Goal: Information Seeking & Learning: Learn about a topic

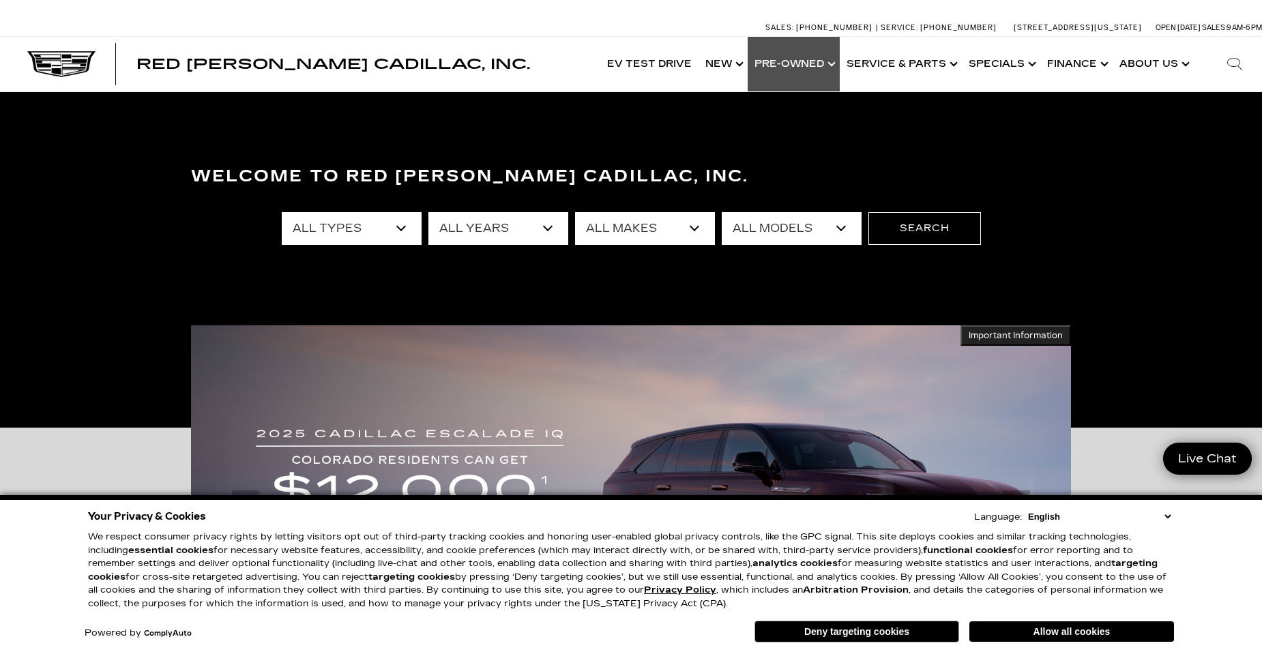
drag, startPoint x: 777, startPoint y: 61, endPoint x: 761, endPoint y: 62, distance: 15.7
click at [775, 61] on link "Show Pre-Owned" at bounding box center [793, 64] width 92 height 55
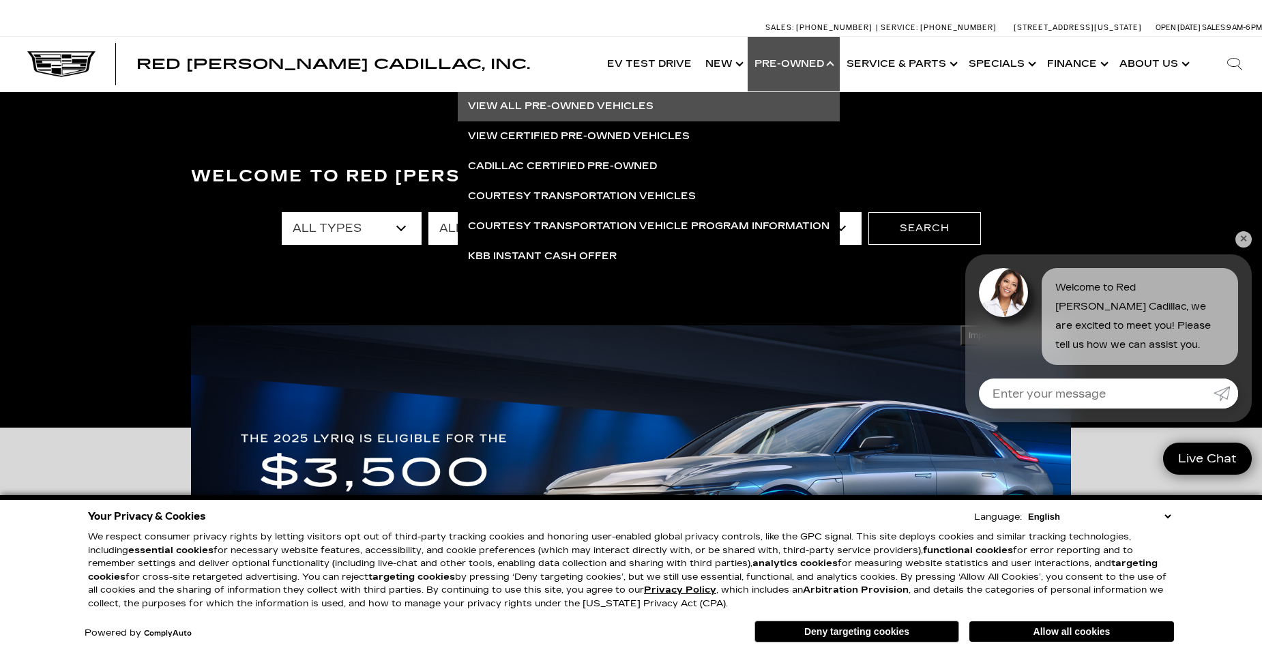
click at [639, 104] on link "View All Pre-Owned Vehicles" at bounding box center [649, 106] width 382 height 30
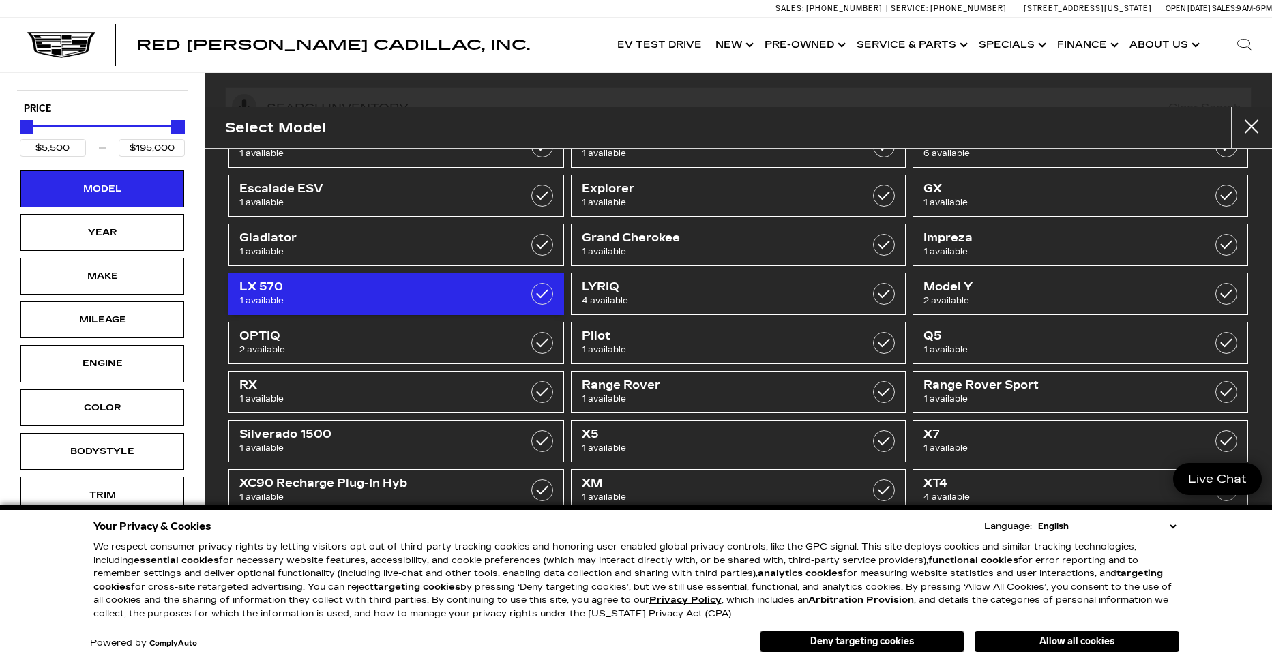
scroll to position [245, 0]
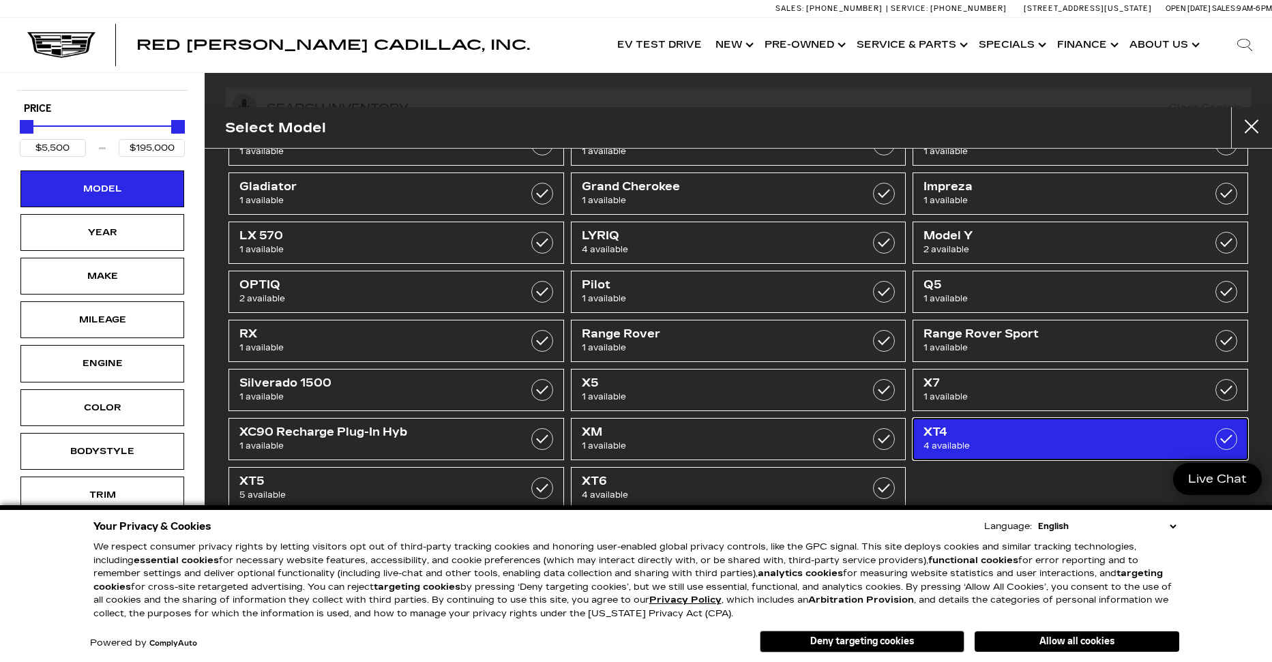
click at [1060, 428] on span "XT4" at bounding box center [1056, 433] width 267 height 14
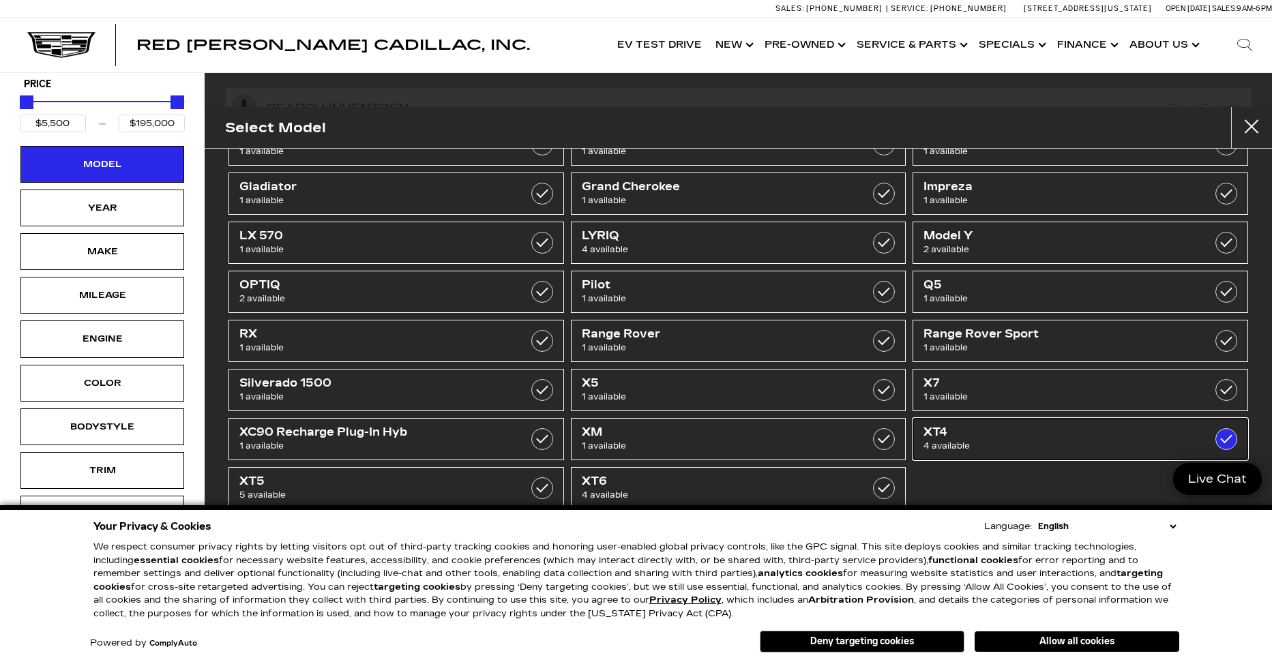
type input "$19,189"
type input "$54,845"
checkbox input "true"
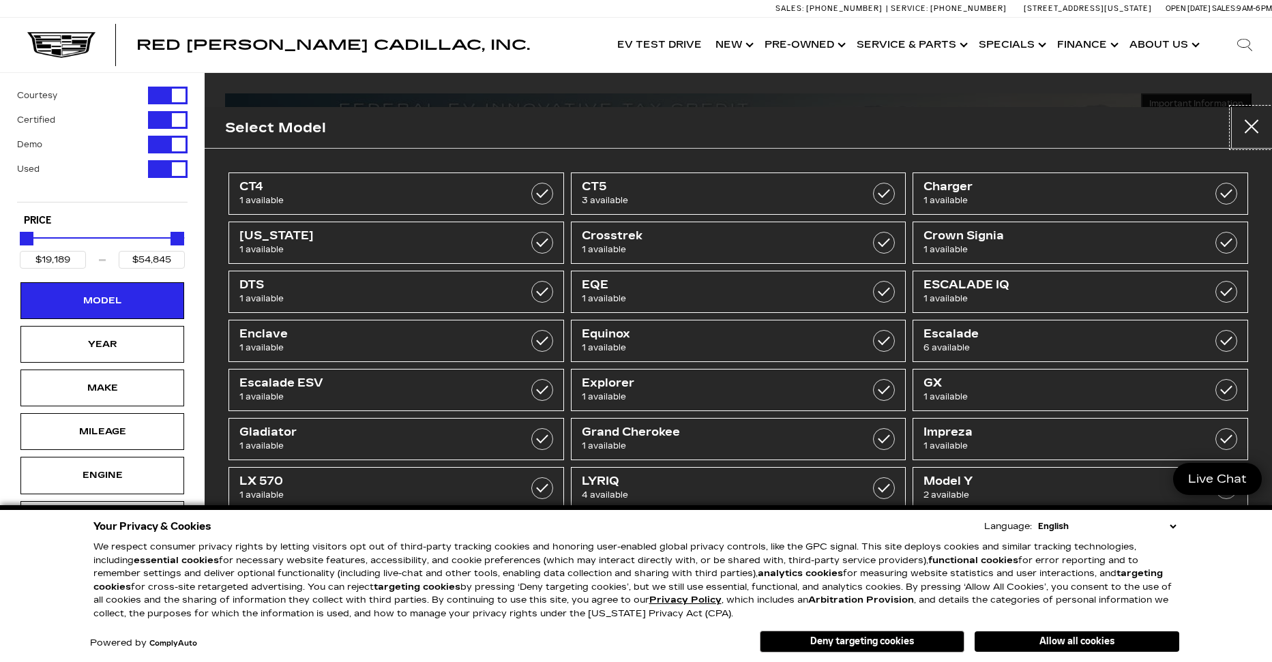
click at [1249, 129] on button "close" at bounding box center [1251, 127] width 41 height 41
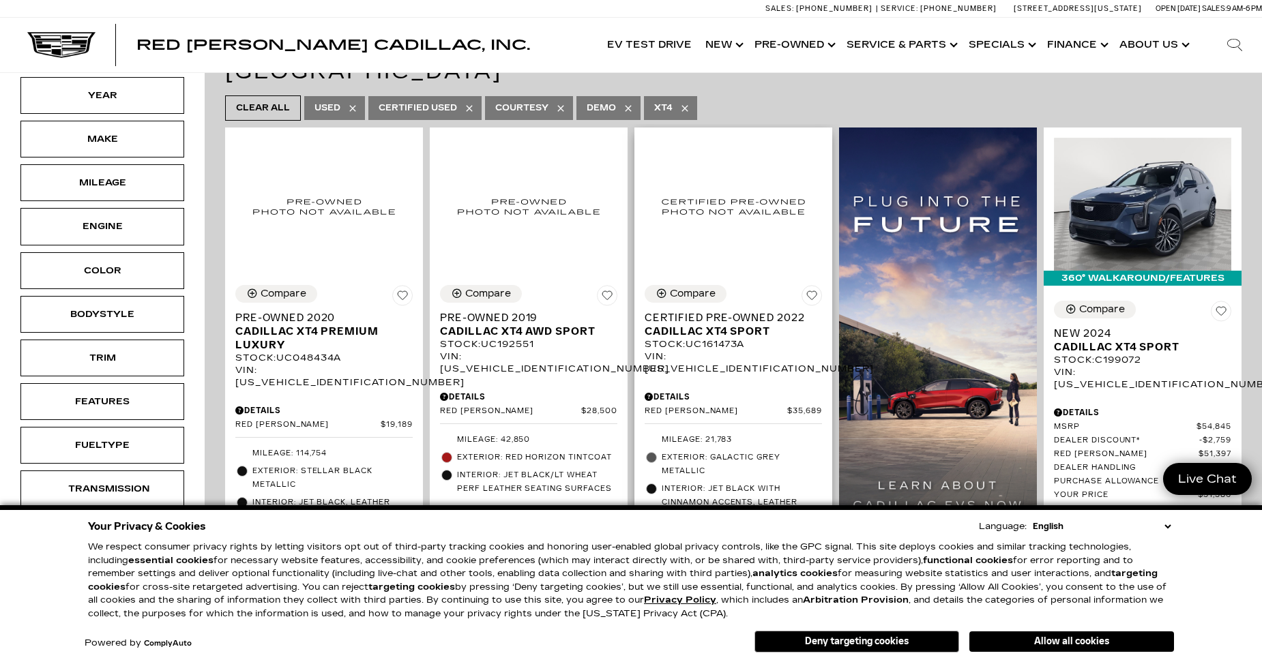
scroll to position [273, 0]
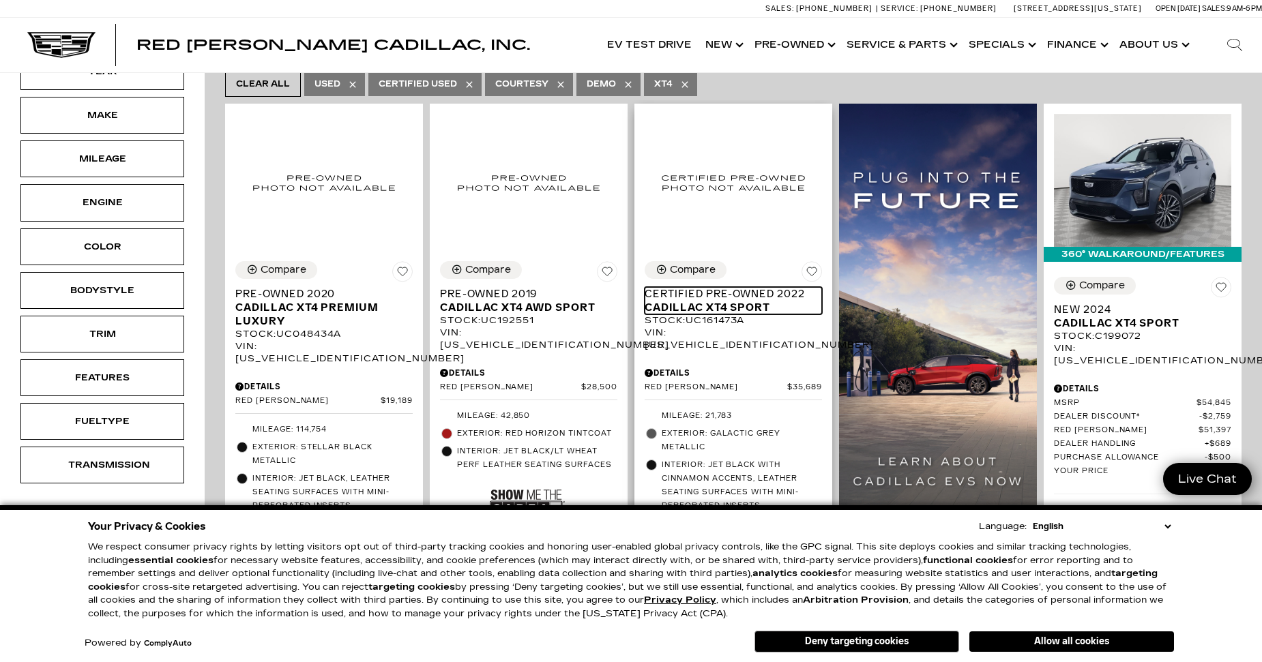
click at [711, 301] on span "Cadillac XT4 Sport" at bounding box center [727, 308] width 167 height 14
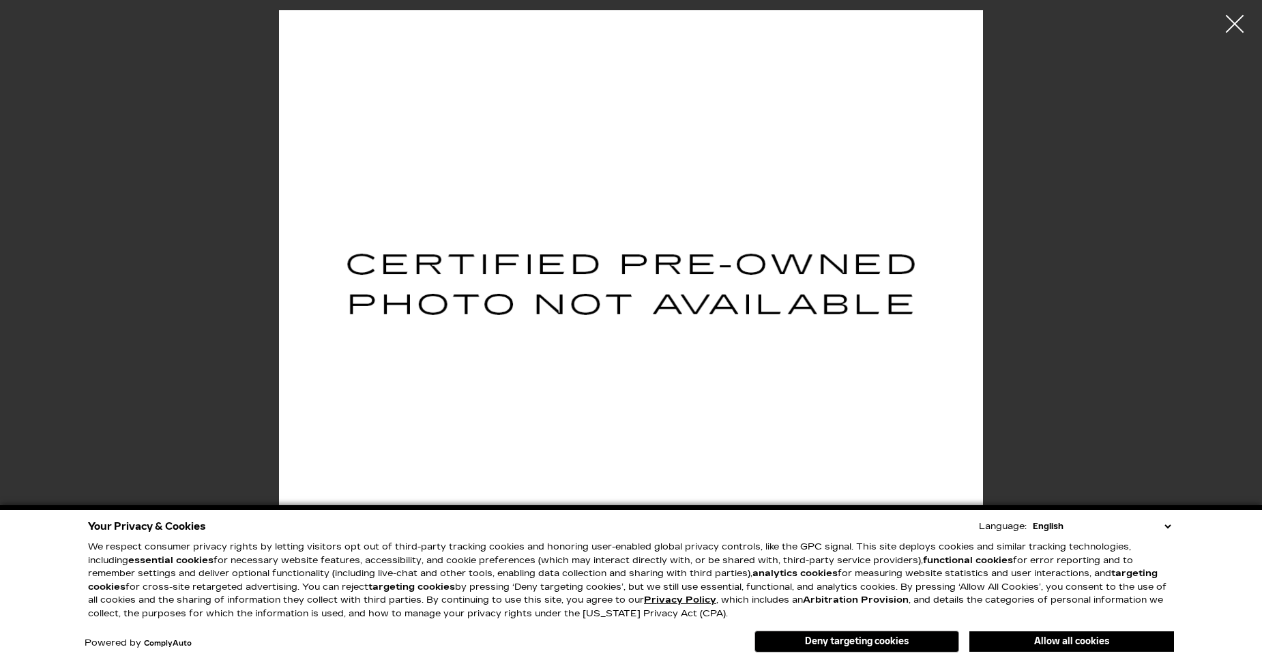
click at [1232, 24] on div at bounding box center [1235, 24] width 36 height 36
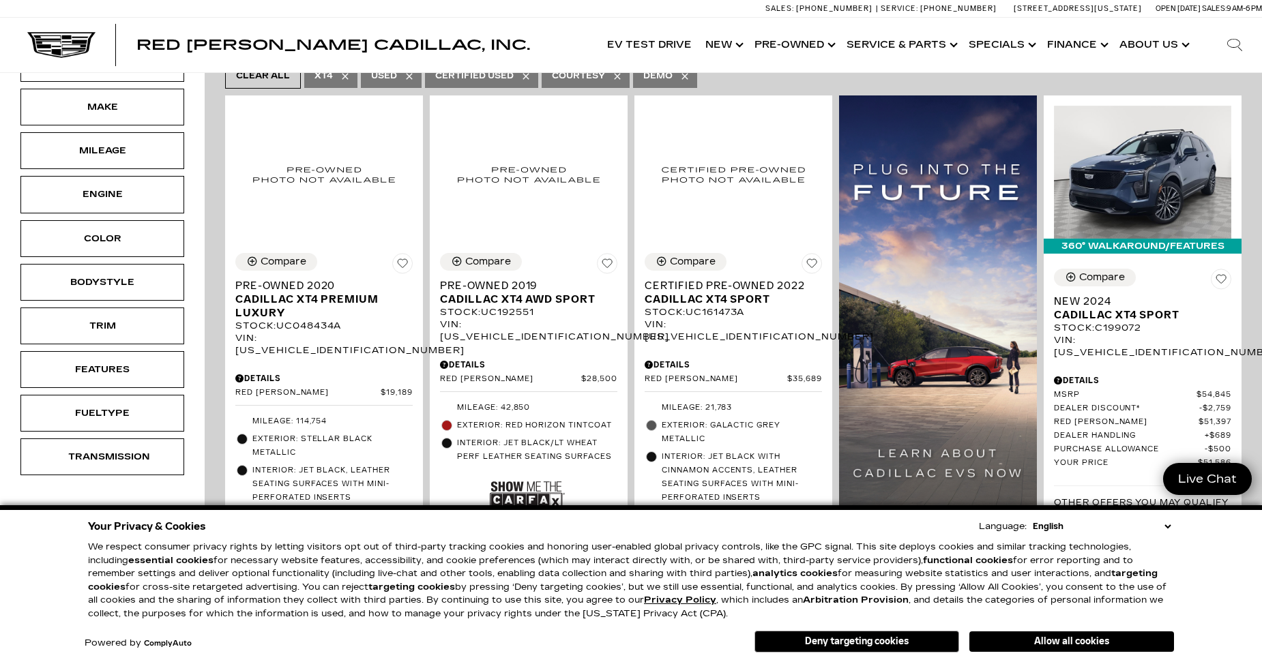
scroll to position [136, 0]
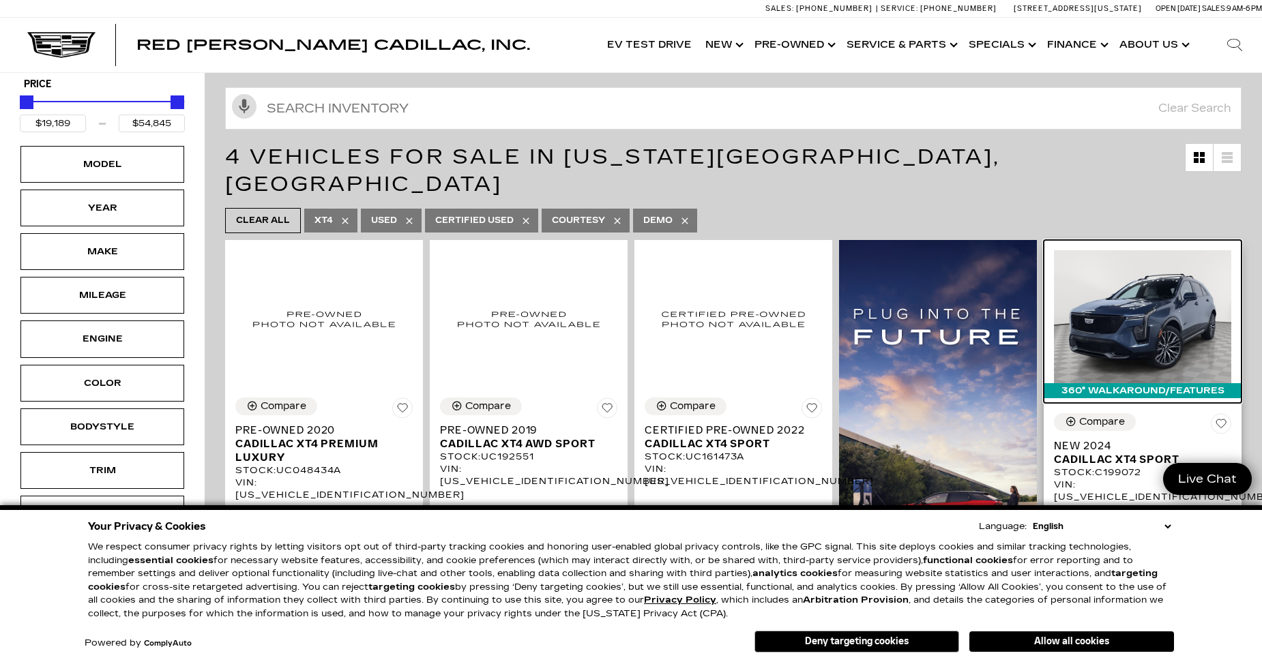
drag, startPoint x: 1150, startPoint y: 284, endPoint x: 1154, endPoint y: 274, distance: 11.0
click at [1150, 285] on img at bounding box center [1142, 316] width 177 height 133
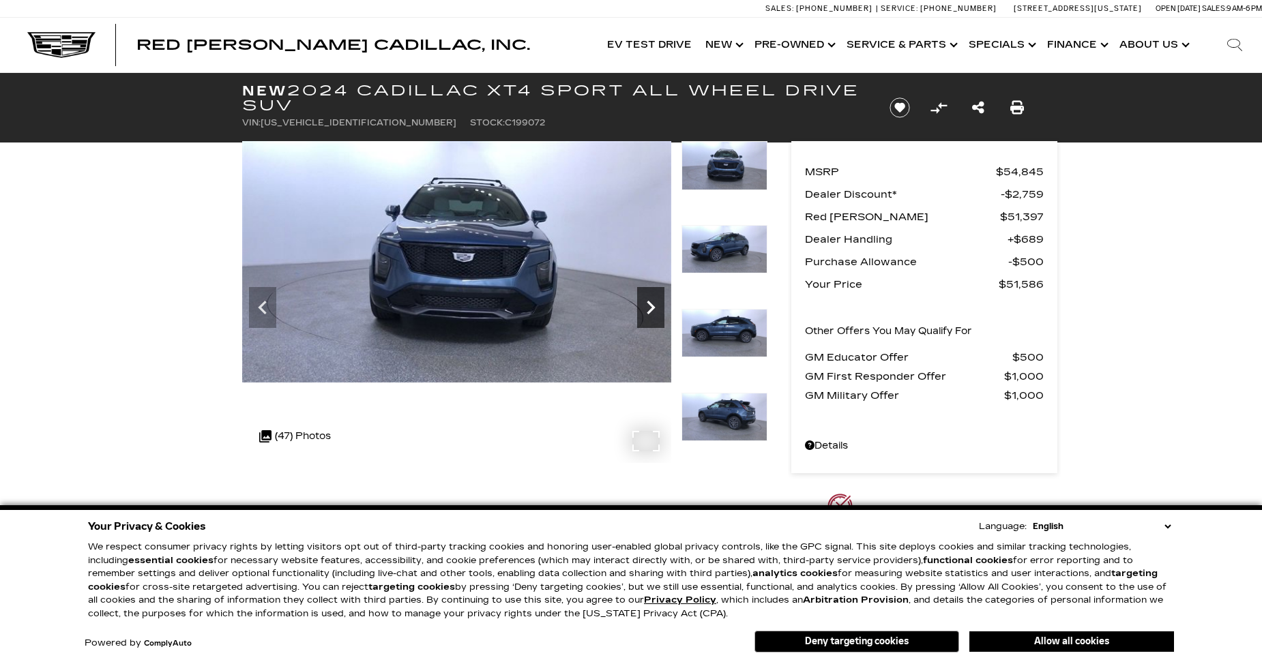
click at [652, 305] on icon "Next" at bounding box center [650, 308] width 8 height 14
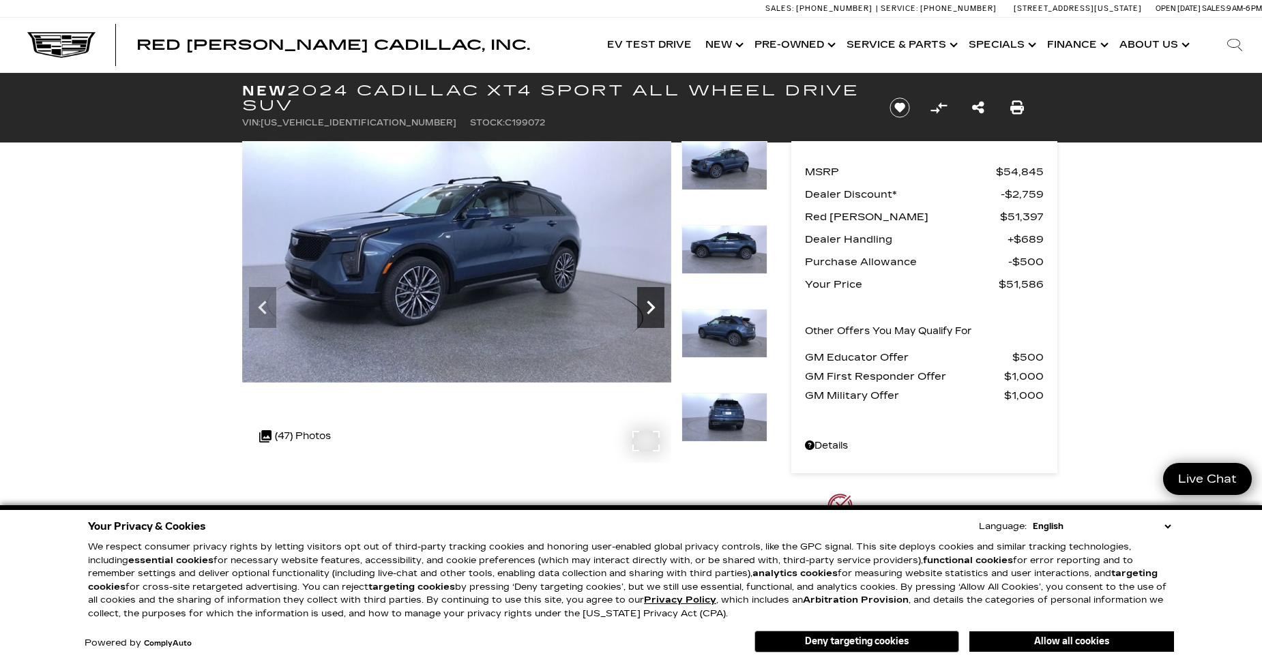
click at [655, 297] on icon "Next" at bounding box center [650, 307] width 27 height 27
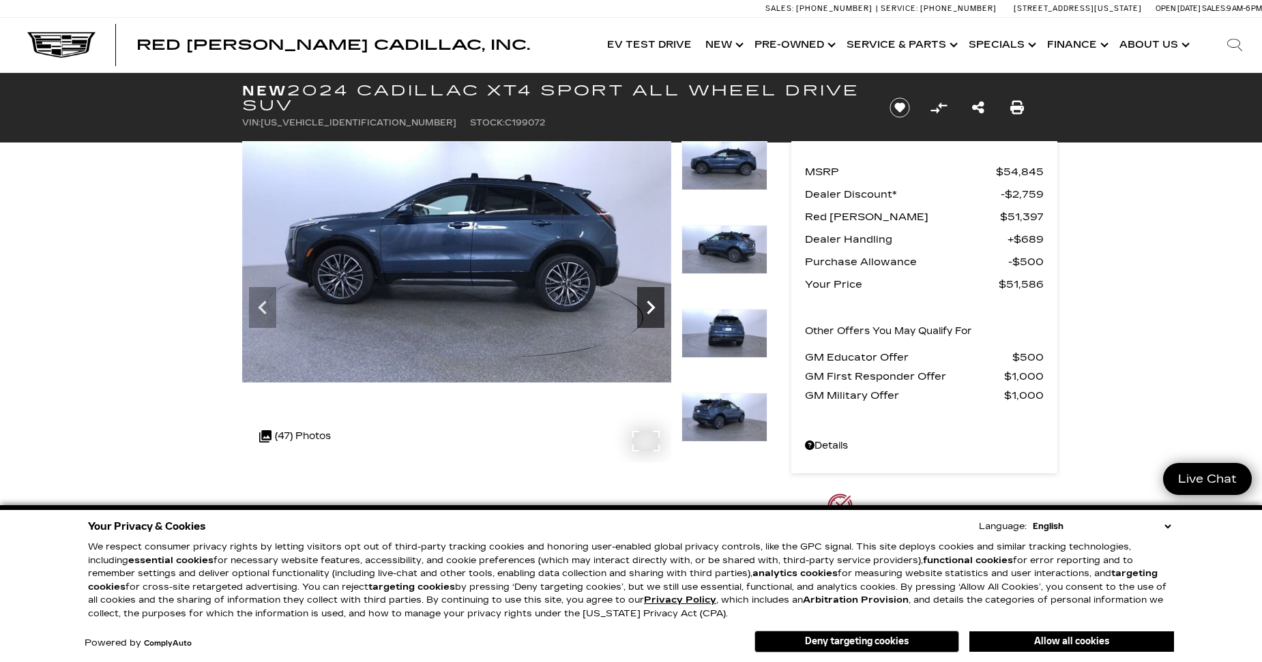
click at [652, 304] on icon "Next" at bounding box center [650, 307] width 27 height 27
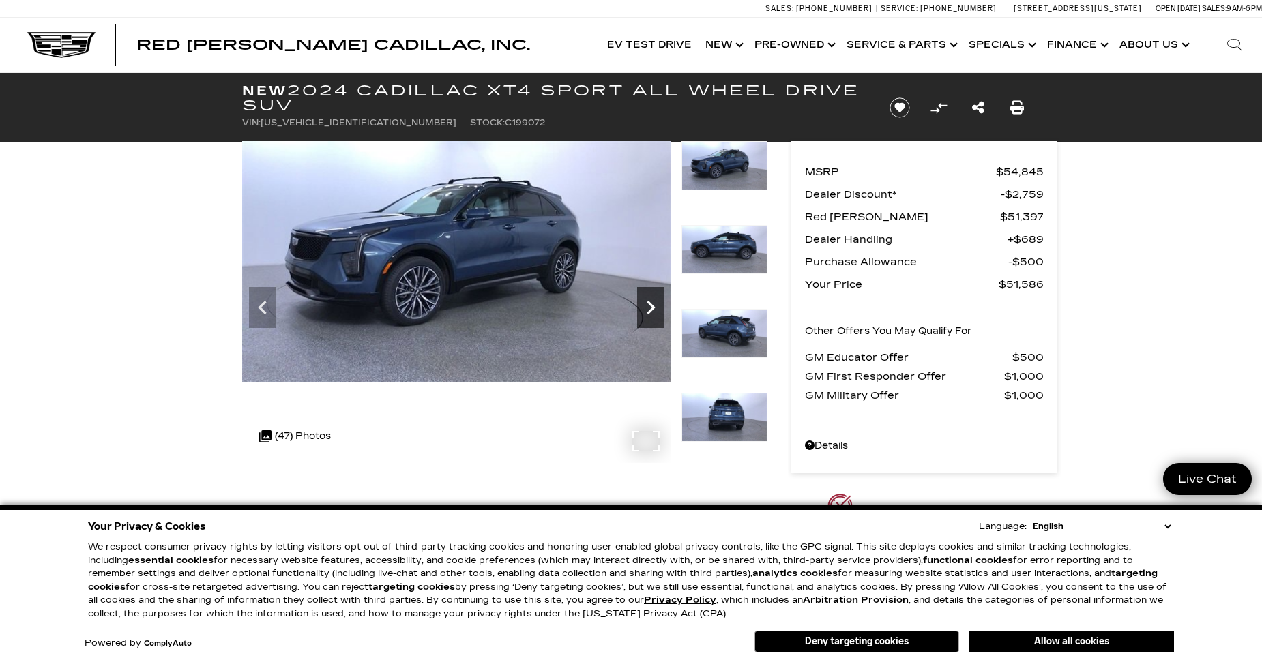
click at [652, 304] on icon "Next" at bounding box center [650, 307] width 27 height 27
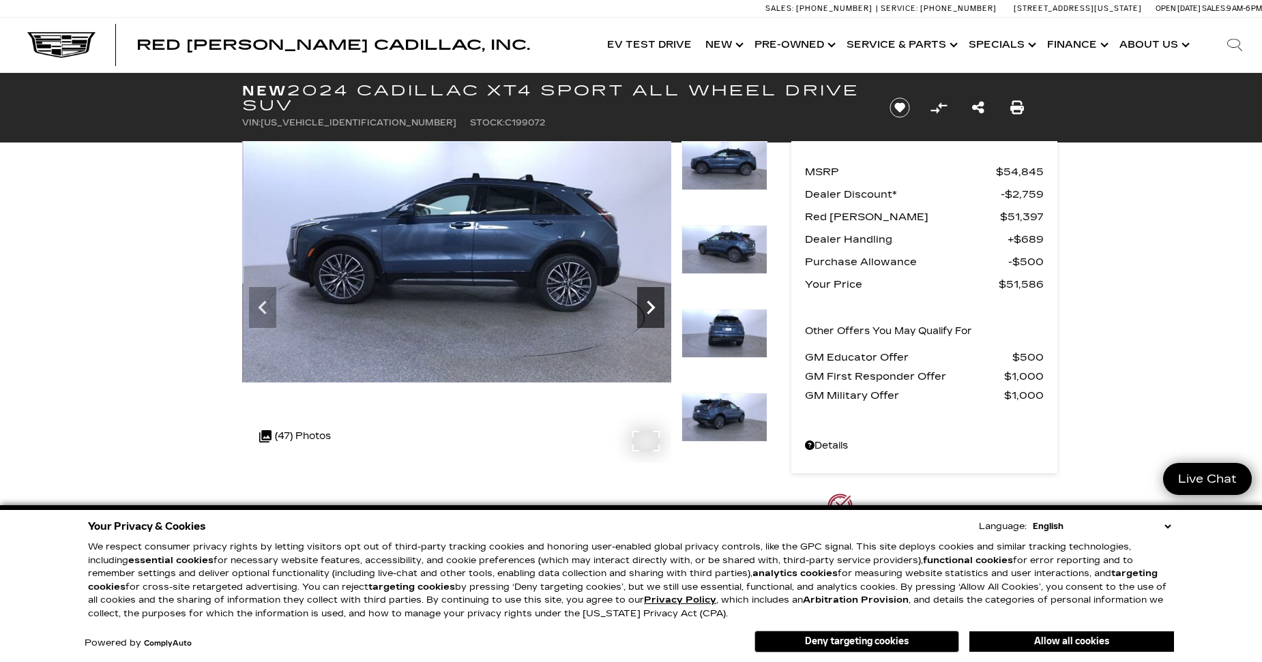
click at [653, 304] on icon "Next" at bounding box center [650, 307] width 27 height 27
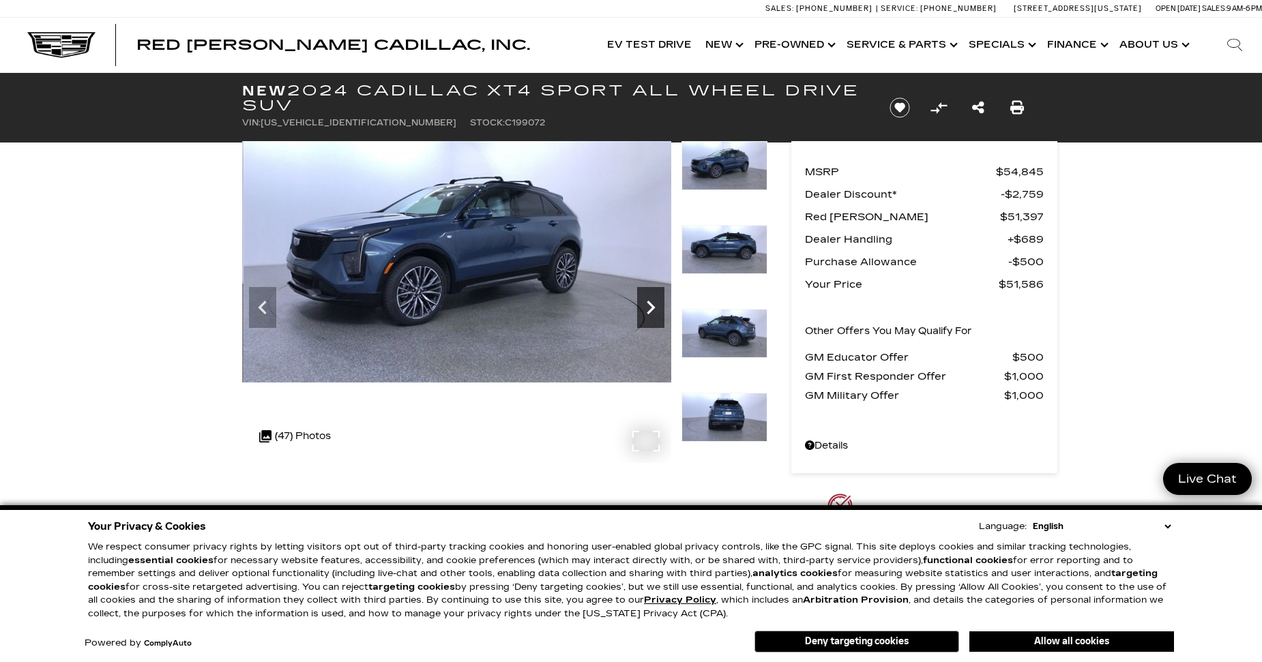
click at [655, 305] on icon "Next" at bounding box center [650, 307] width 27 height 27
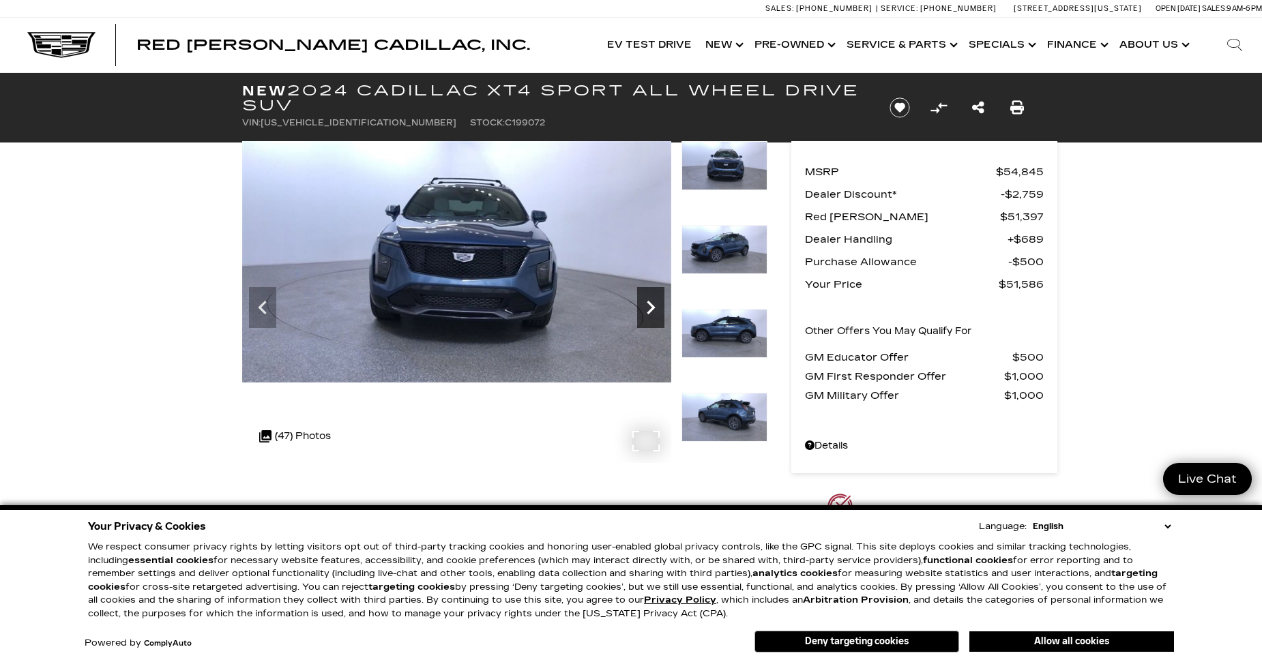
click at [656, 305] on icon "Next" at bounding box center [650, 307] width 27 height 27
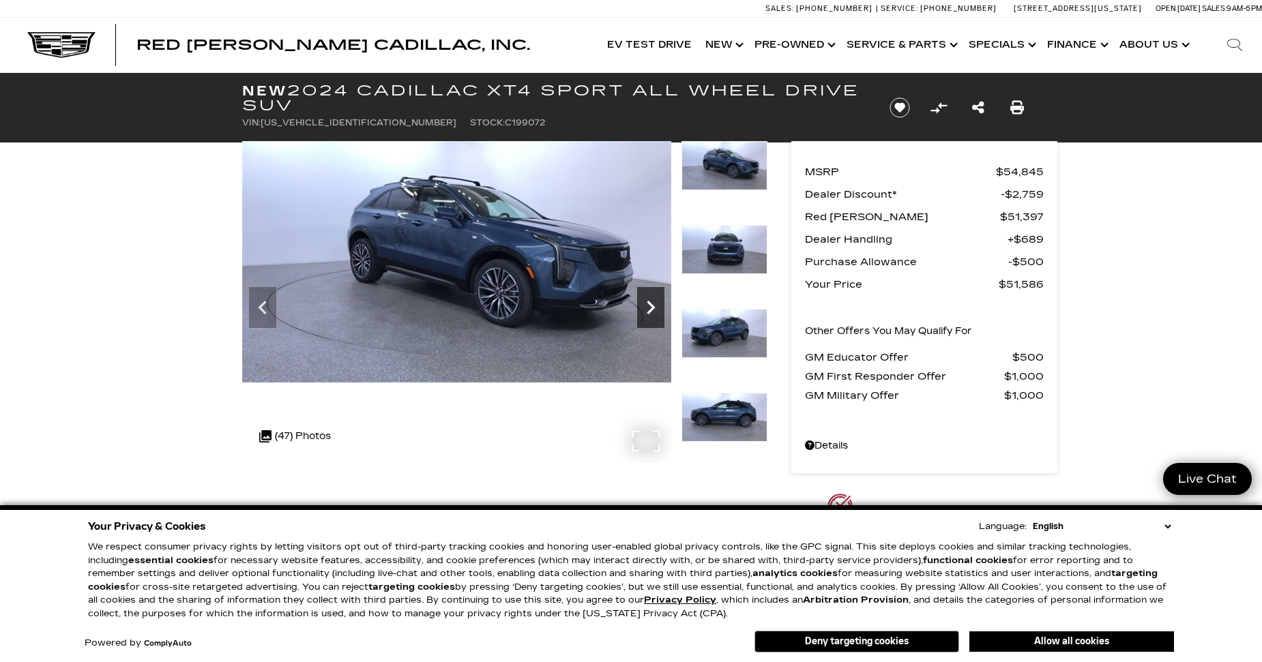
click at [655, 312] on icon "Next" at bounding box center [650, 307] width 27 height 27
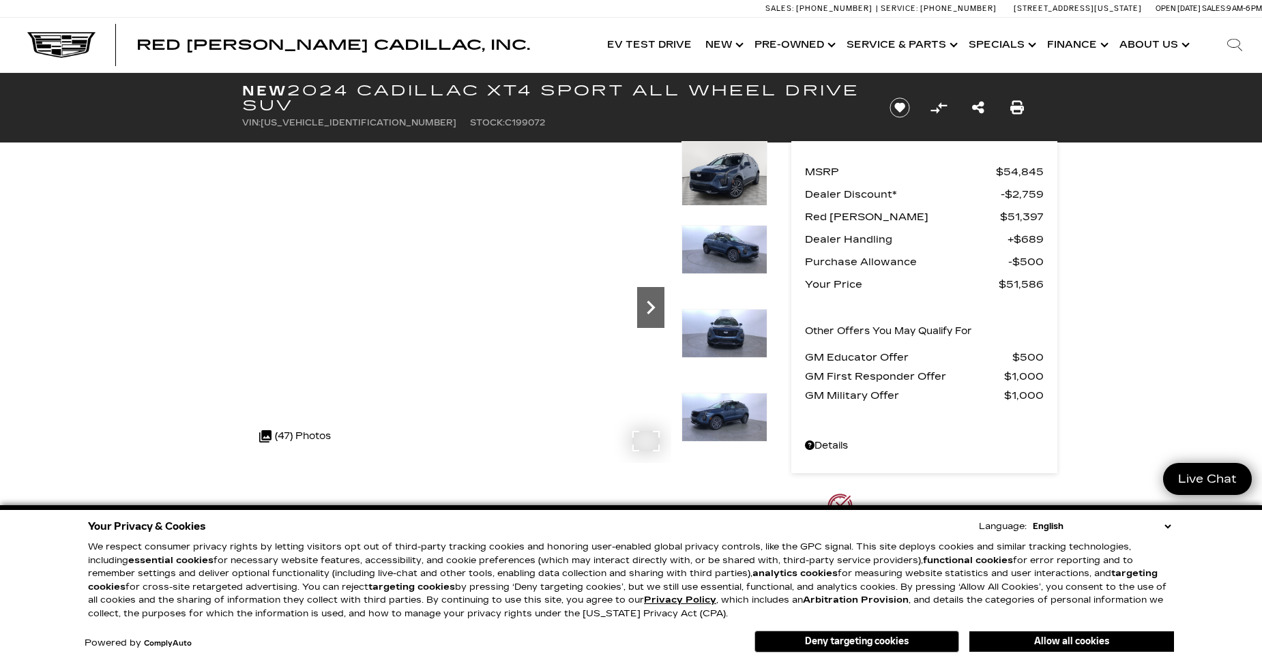
click at [657, 302] on icon "Next" at bounding box center [650, 307] width 27 height 27
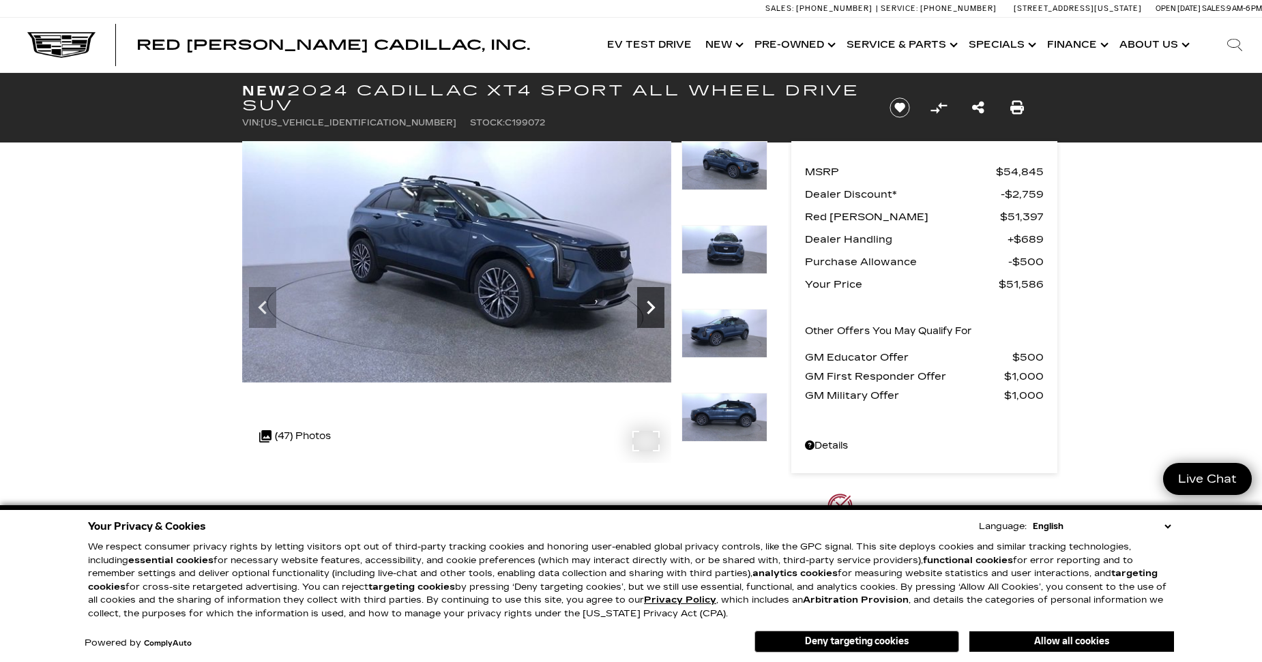
click at [655, 304] on icon "Next" at bounding box center [650, 307] width 27 height 27
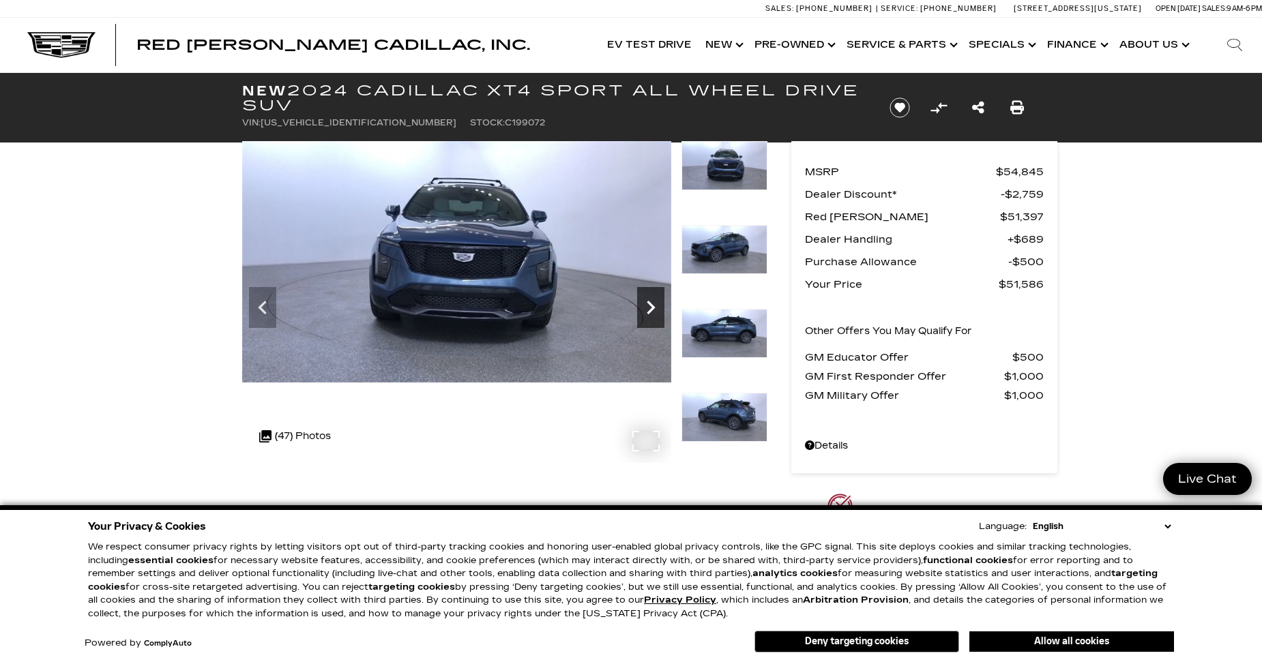
click at [654, 304] on icon "Next" at bounding box center [650, 307] width 27 height 27
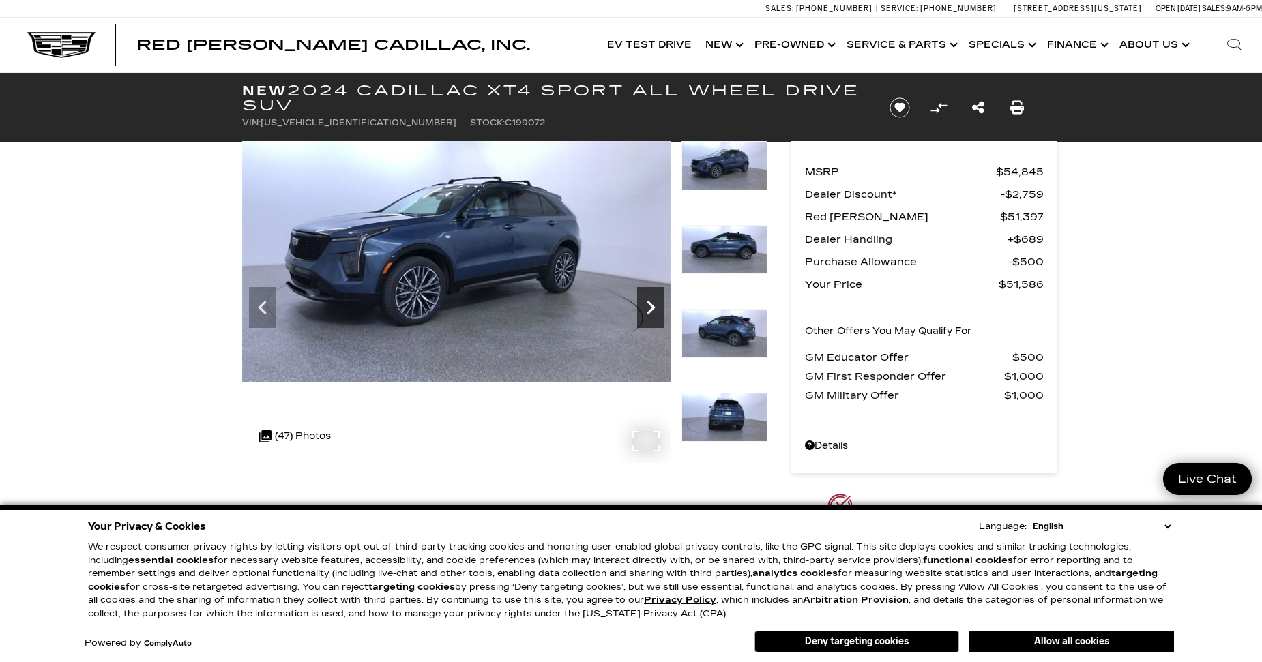
click at [653, 303] on icon "Next" at bounding box center [650, 307] width 27 height 27
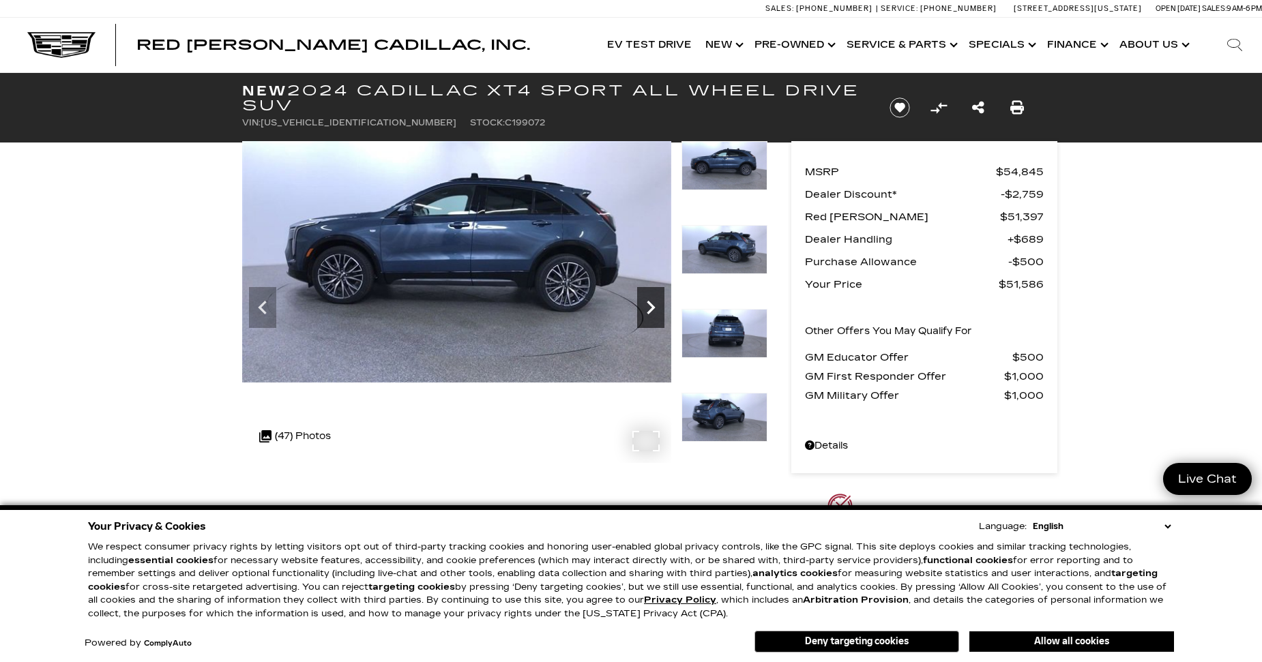
click at [646, 305] on icon "Next" at bounding box center [650, 307] width 27 height 27
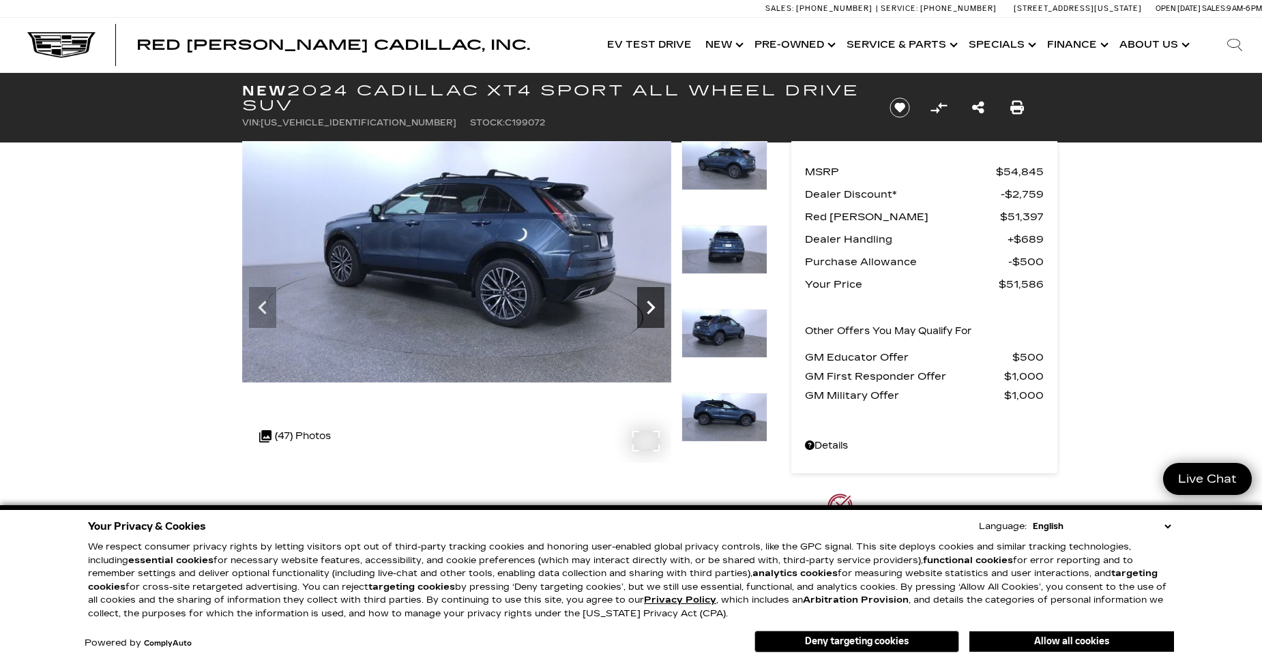
click at [651, 305] on icon "Next" at bounding box center [650, 308] width 8 height 14
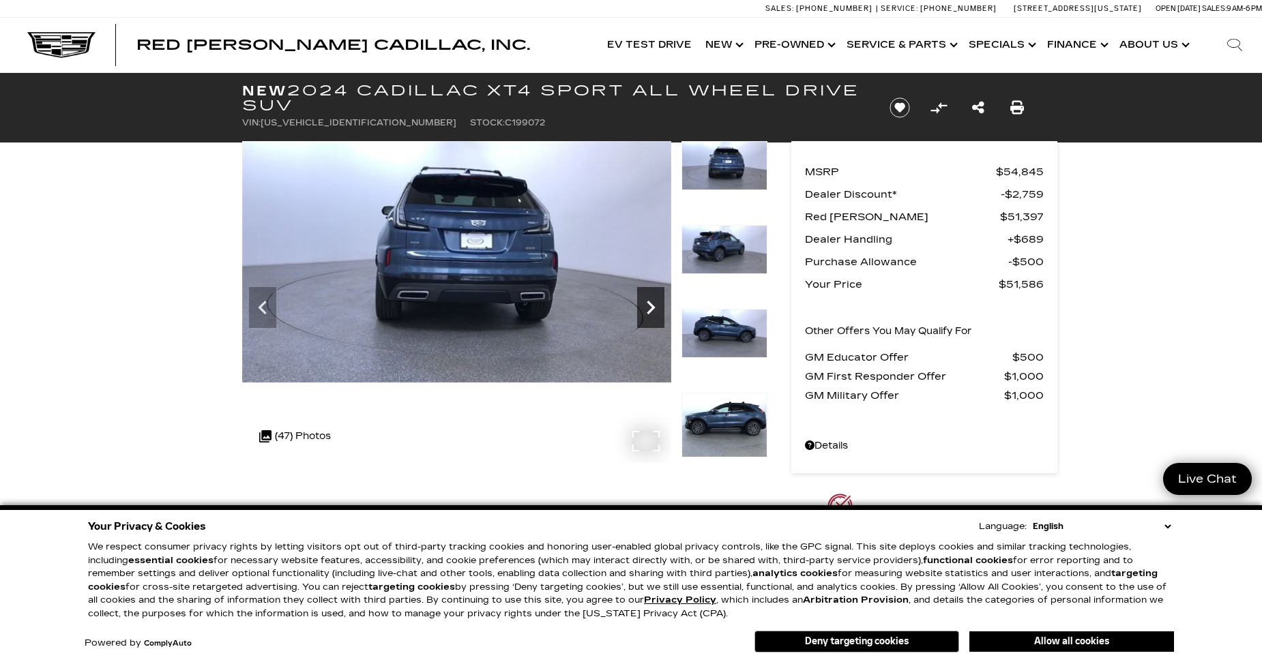
click at [647, 305] on icon "Next" at bounding box center [650, 307] width 27 height 27
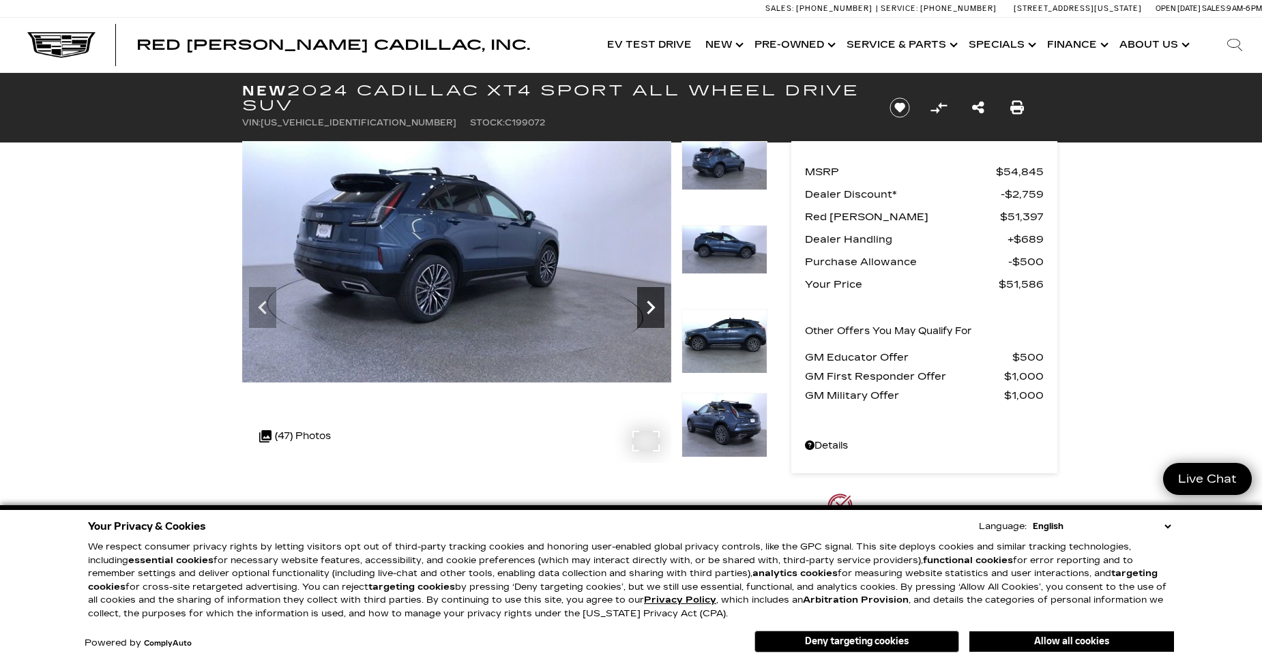
click at [642, 312] on icon "Next" at bounding box center [650, 307] width 27 height 27
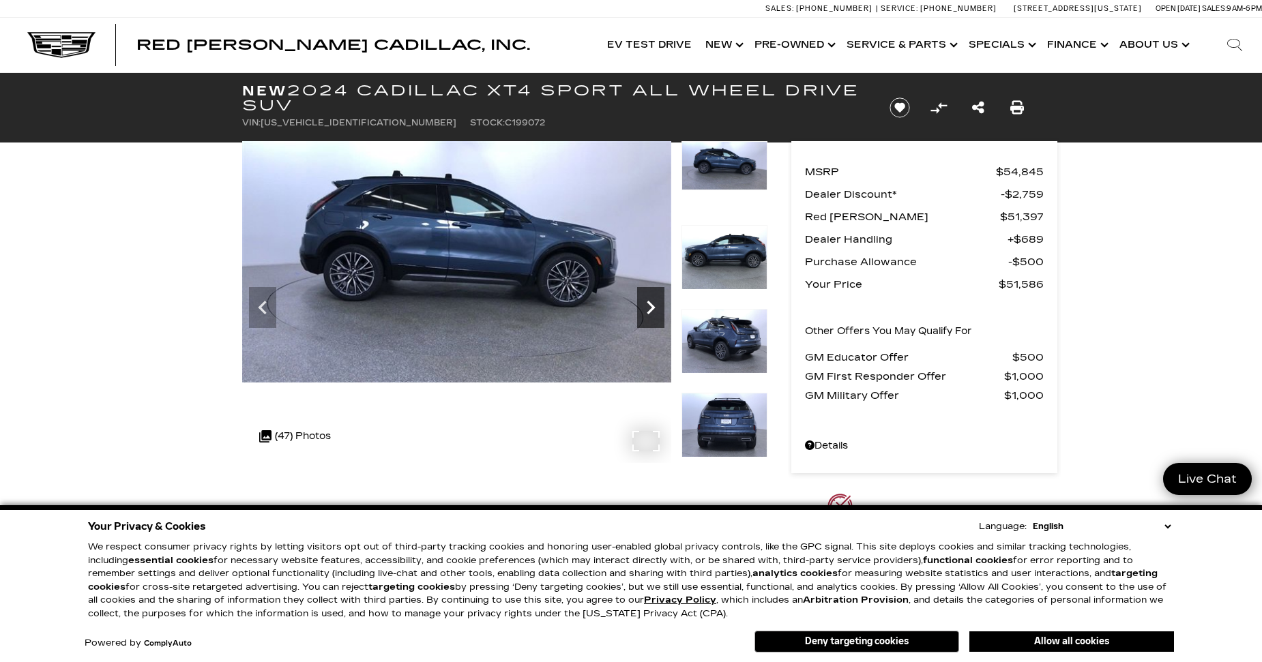
click at [645, 316] on icon "Next" at bounding box center [650, 307] width 27 height 27
